Goal: Check status: Check status

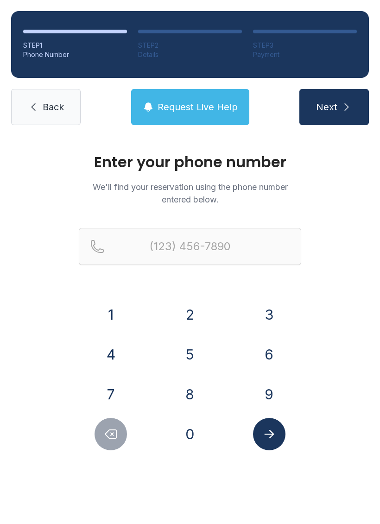
click at [268, 388] on button "9" at bounding box center [269, 394] width 32 height 32
click at [204, 439] on button "0" at bounding box center [190, 434] width 32 height 32
click at [275, 314] on button "3" at bounding box center [269, 314] width 32 height 32
click at [204, 317] on button "2" at bounding box center [190, 314] width 32 height 32
click at [122, 312] on button "1" at bounding box center [110, 314] width 32 height 32
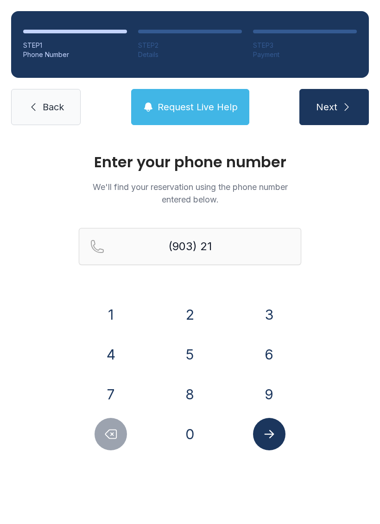
click at [192, 359] on button "5" at bounding box center [190, 354] width 32 height 32
click at [273, 318] on button "3" at bounding box center [269, 314] width 32 height 32
click at [118, 359] on button "4" at bounding box center [110, 354] width 32 height 32
click at [107, 306] on button "1" at bounding box center [110, 314] width 32 height 32
click at [191, 428] on button "0" at bounding box center [190, 434] width 32 height 32
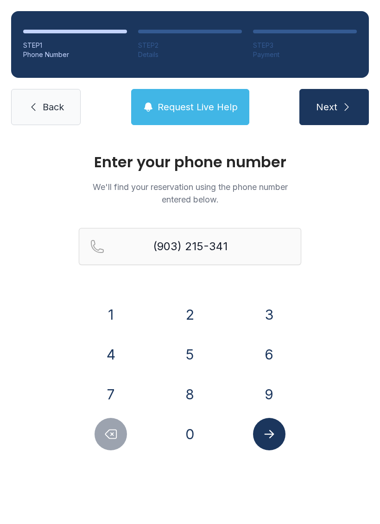
type input "[PHONE_NUMBER]"
click at [271, 435] on icon "Submit lookup form" at bounding box center [269, 434] width 14 height 14
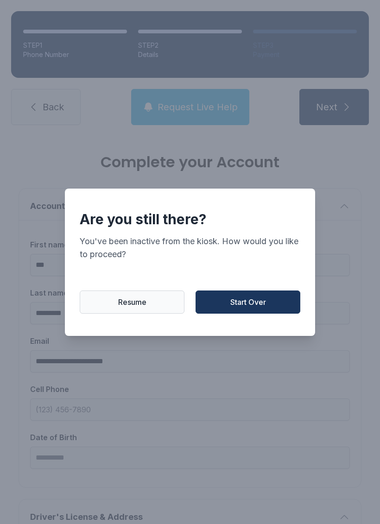
click at [118, 307] on span "Resume" at bounding box center [132, 301] width 28 height 11
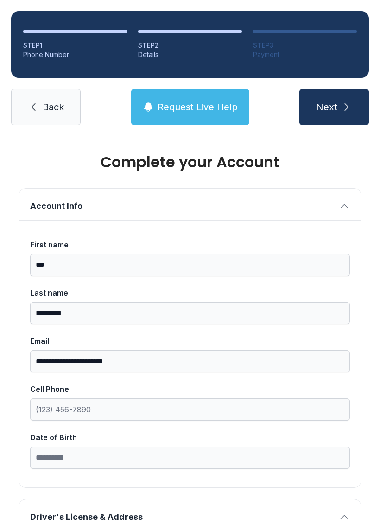
click at [37, 101] on icon at bounding box center [33, 106] width 11 height 11
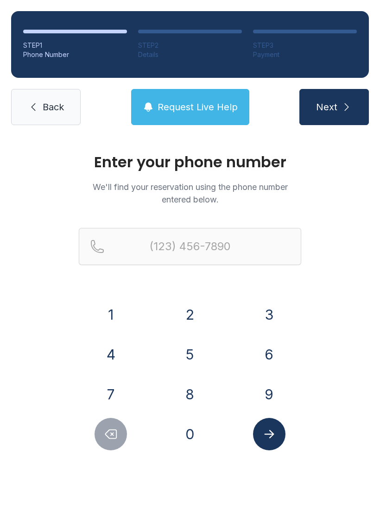
click at [48, 98] on link "Back" at bounding box center [45, 107] width 69 height 36
